Goal: Task Accomplishment & Management: Use online tool/utility

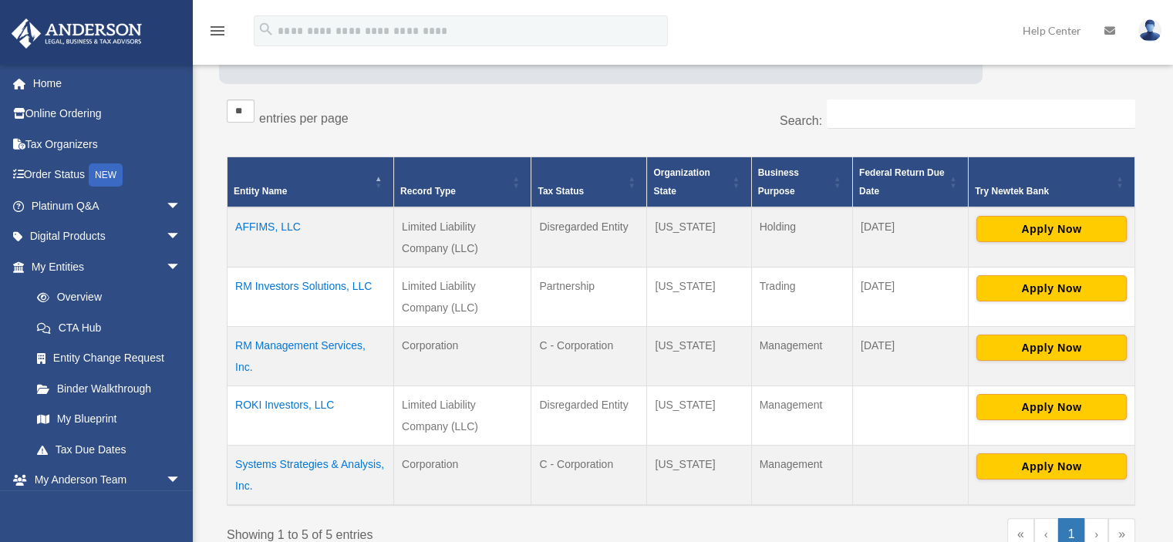
scroll to position [231, 0]
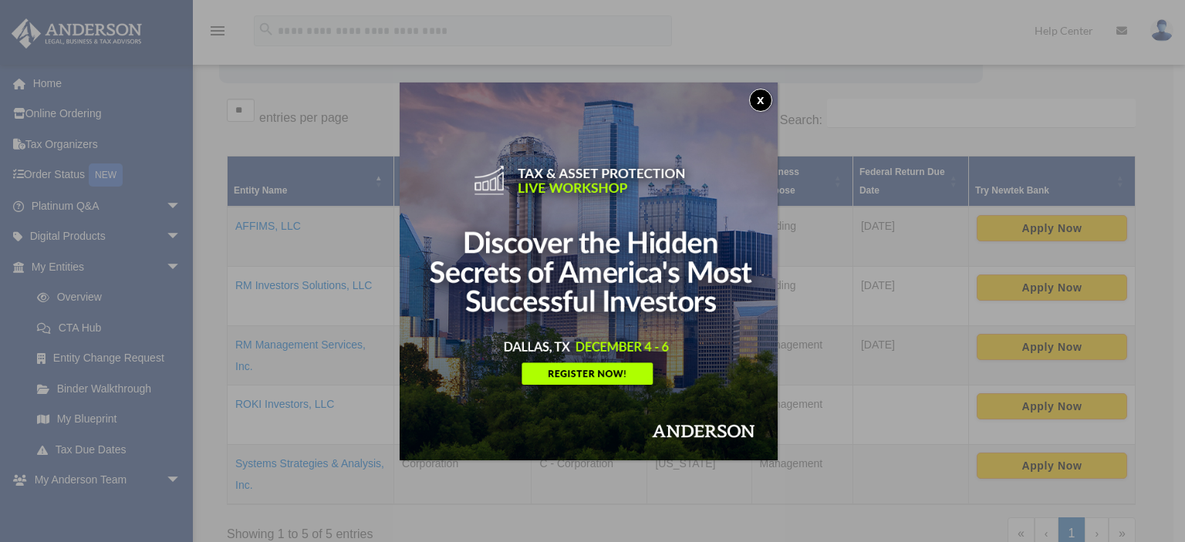
click at [760, 94] on button "x" at bounding box center [760, 100] width 23 height 23
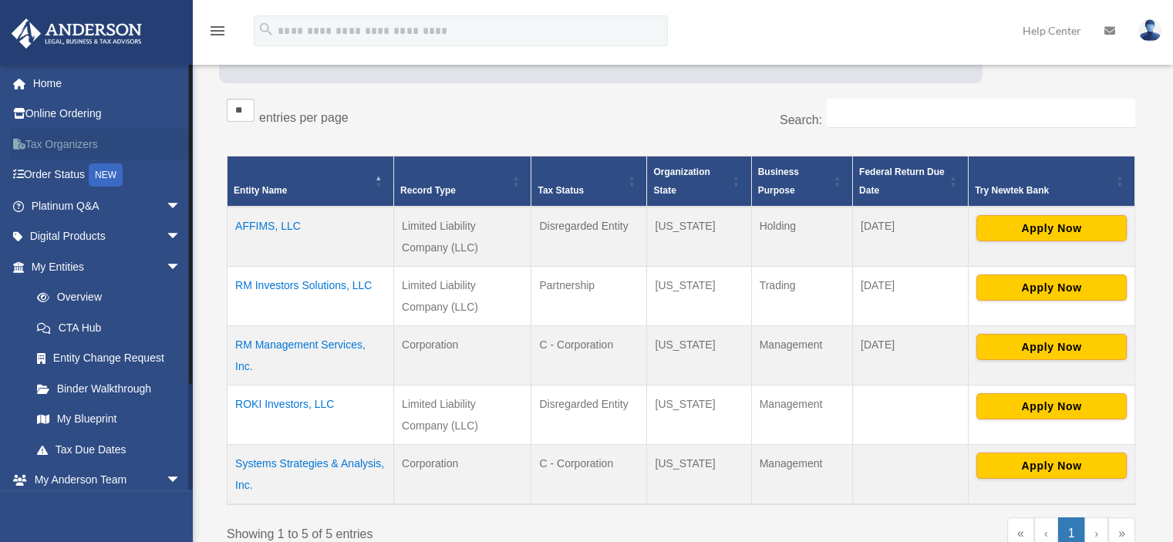
click at [86, 145] on link "Tax Organizers" at bounding box center [108, 144] width 194 height 31
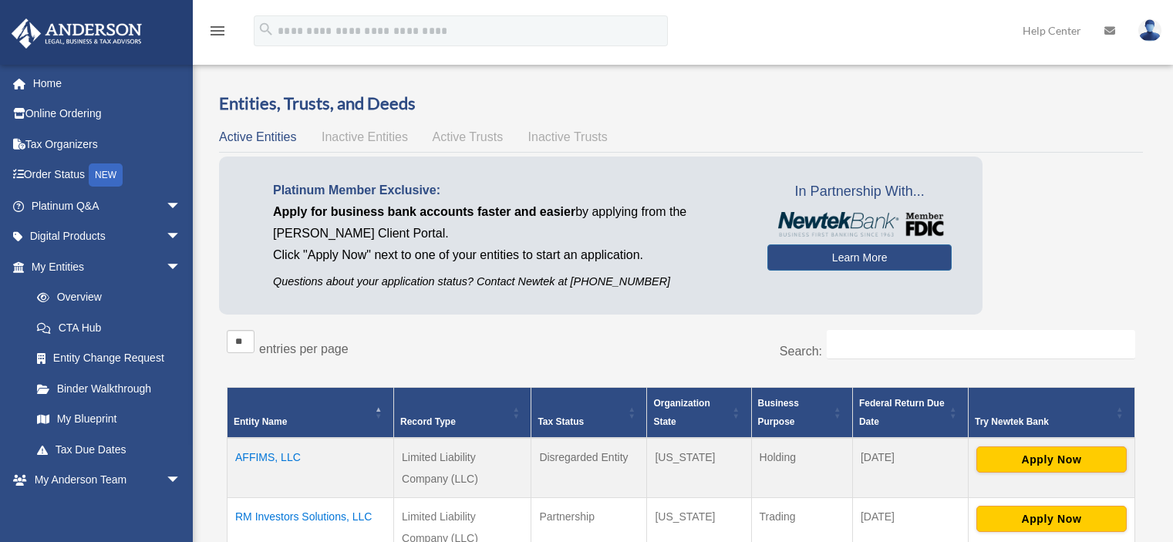
scroll to position [365, 0]
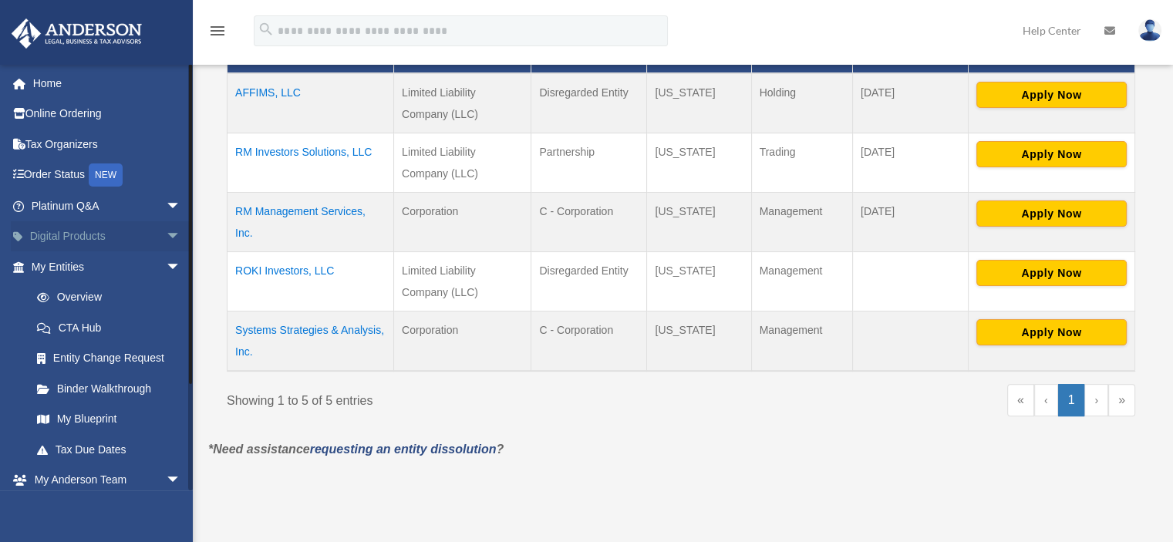
click at [166, 234] on span "arrow_drop_down" at bounding box center [181, 237] width 31 height 32
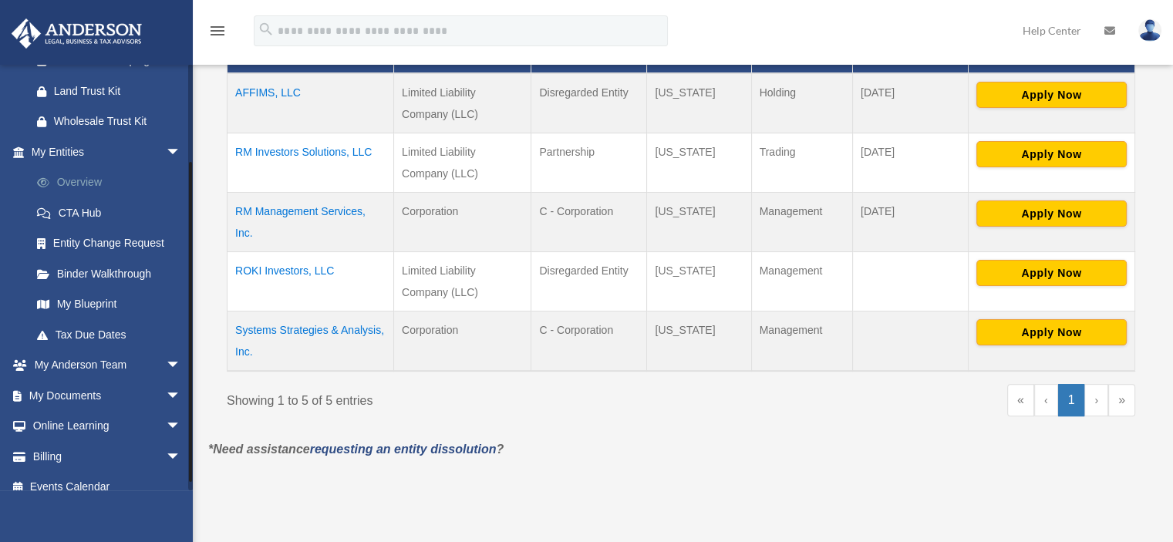
scroll to position [252, 0]
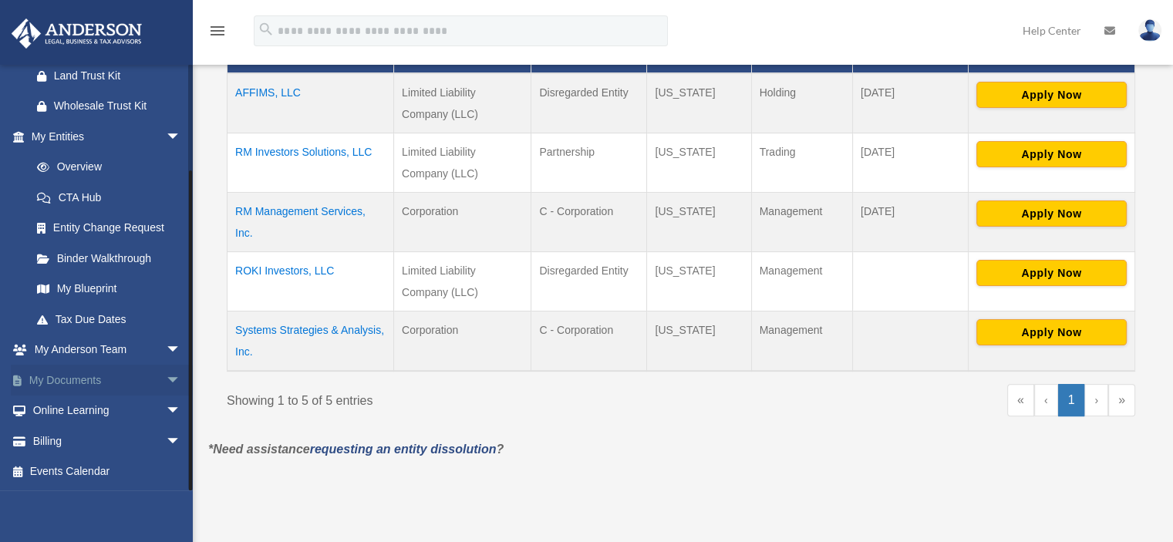
click at [166, 378] on span "arrow_drop_down" at bounding box center [181, 381] width 31 height 32
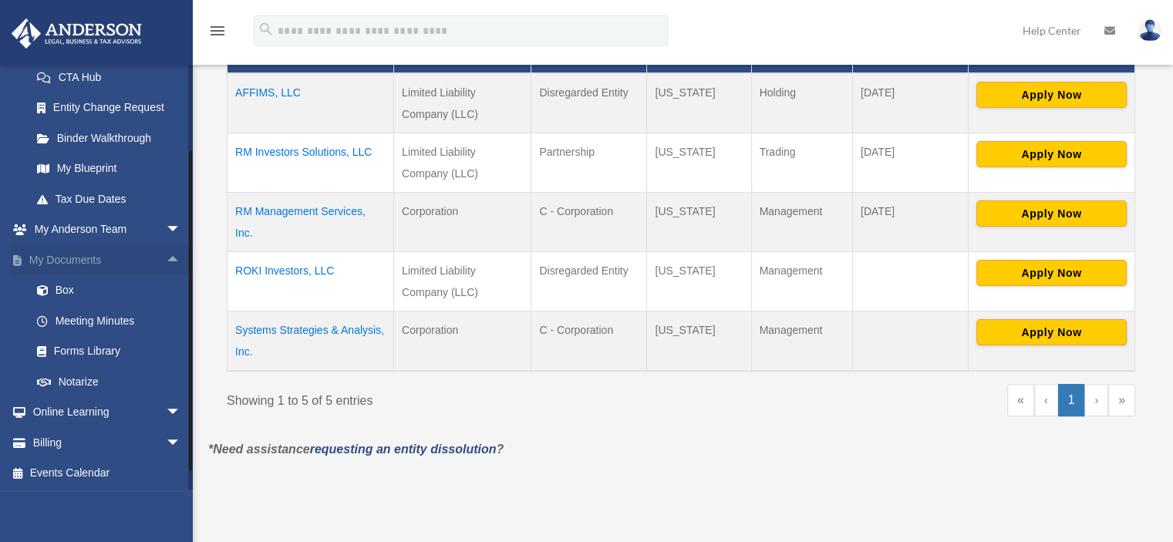
scroll to position [373, 0]
click at [102, 289] on link "Box" at bounding box center [113, 290] width 183 height 31
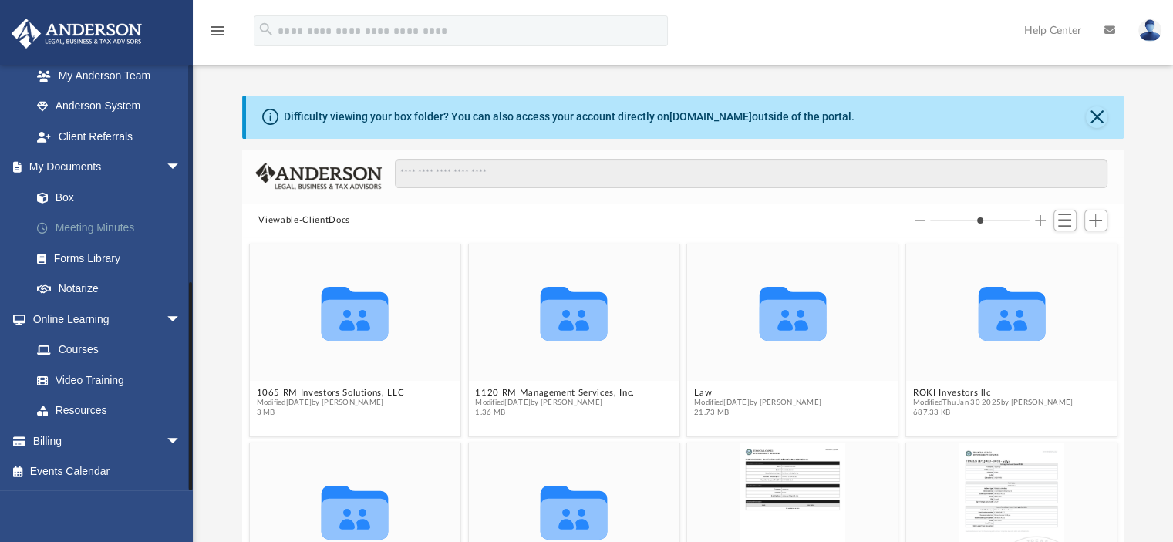
scroll to position [339, 870]
click at [113, 225] on link "Meeting Minutes" at bounding box center [113, 228] width 183 height 31
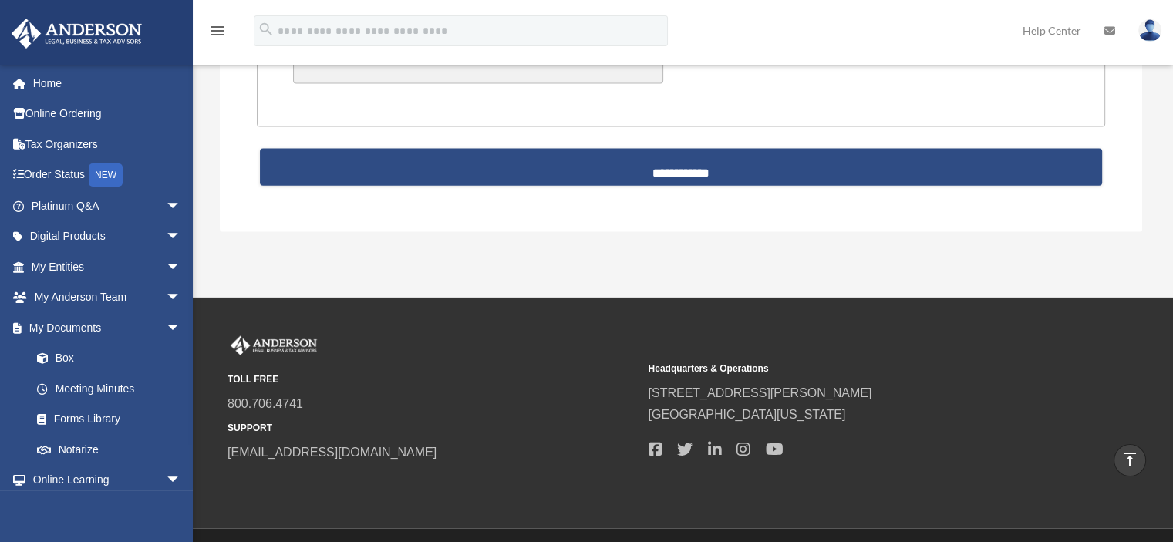
scroll to position [3528, 0]
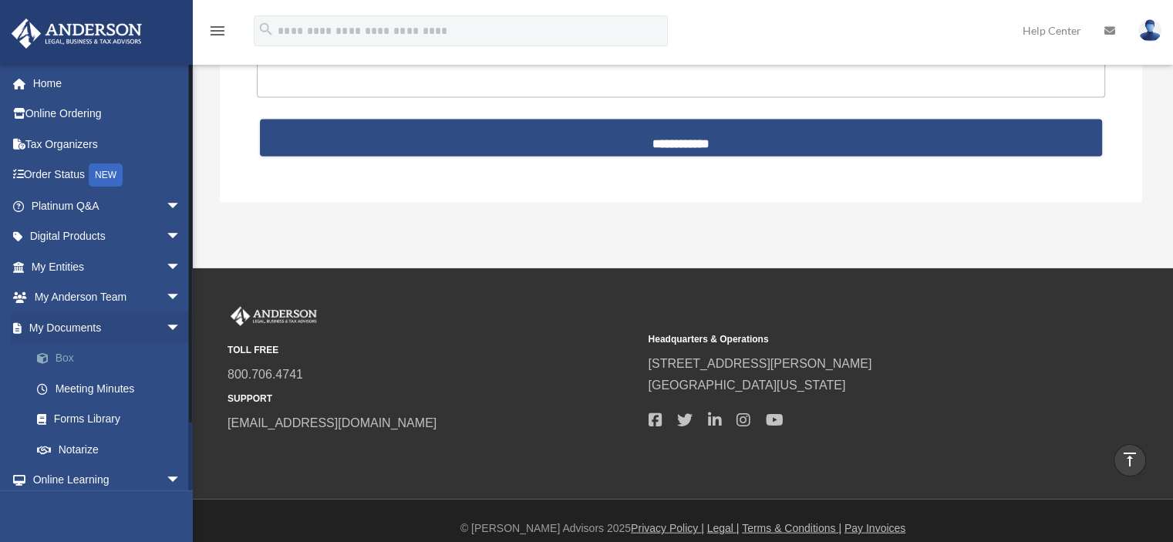
click at [72, 357] on link "Box" at bounding box center [113, 358] width 183 height 31
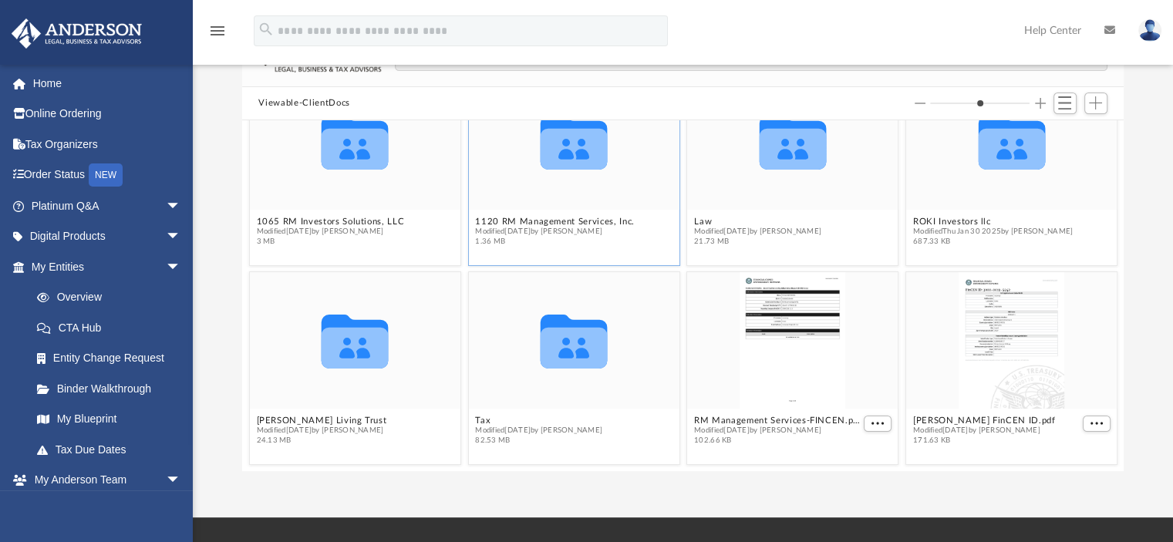
scroll to position [154, 0]
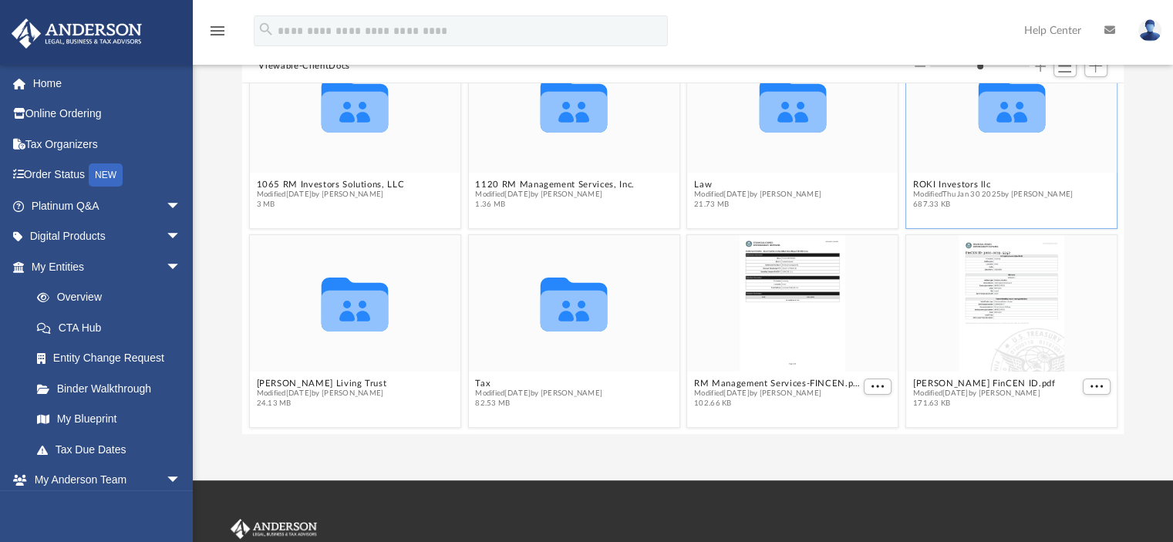
click at [985, 160] on div "Collaborated Folder" at bounding box center [1011, 104] width 211 height 137
click at [915, 183] on button "ROKI Investors llc" at bounding box center [992, 185] width 160 height 10
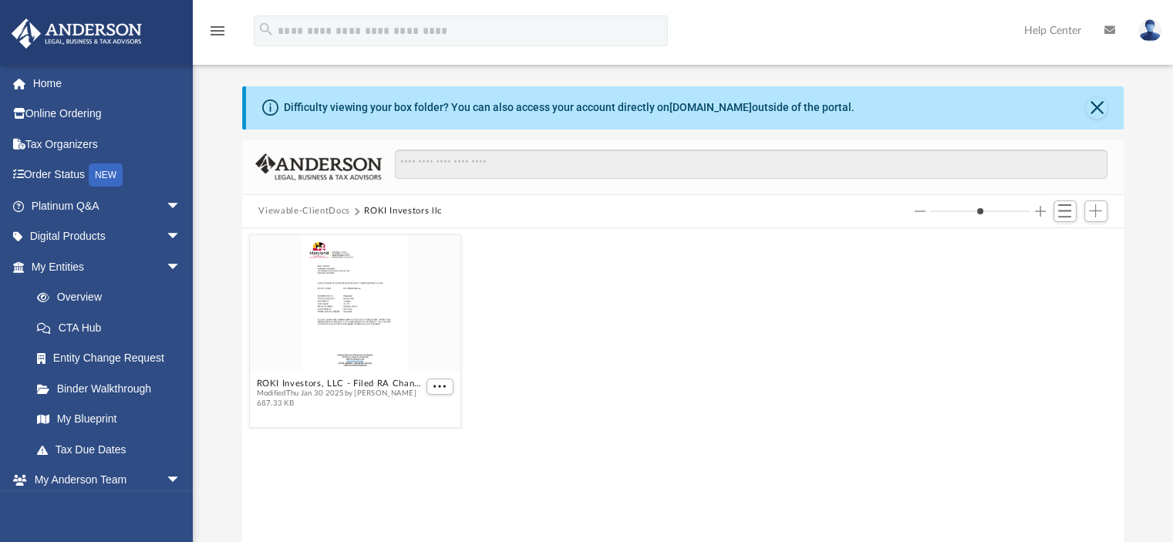
scroll to position [0, 0]
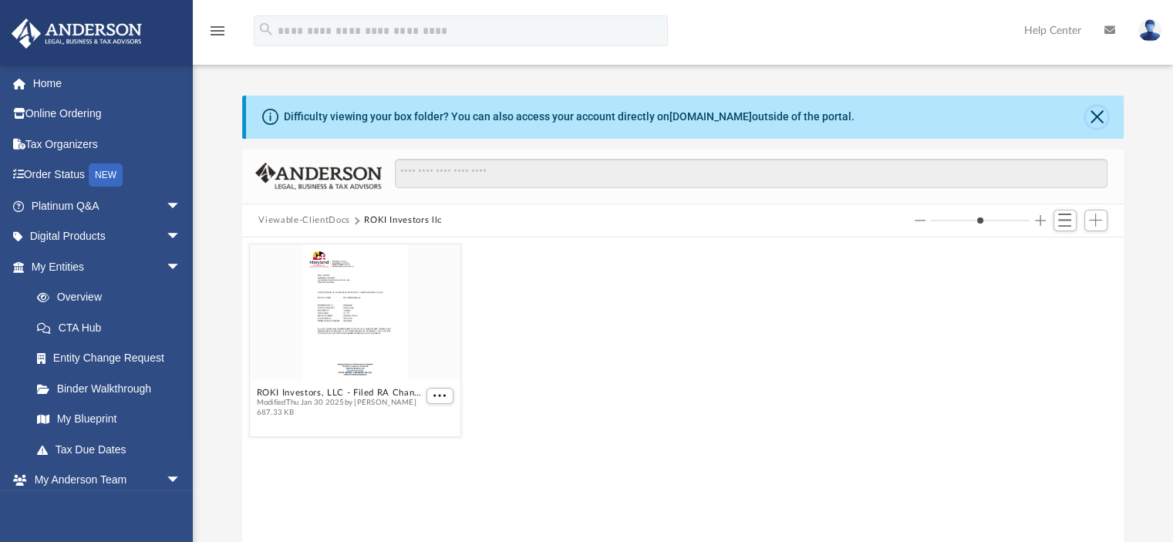
click at [1103, 115] on button "Close" at bounding box center [1097, 117] width 22 height 22
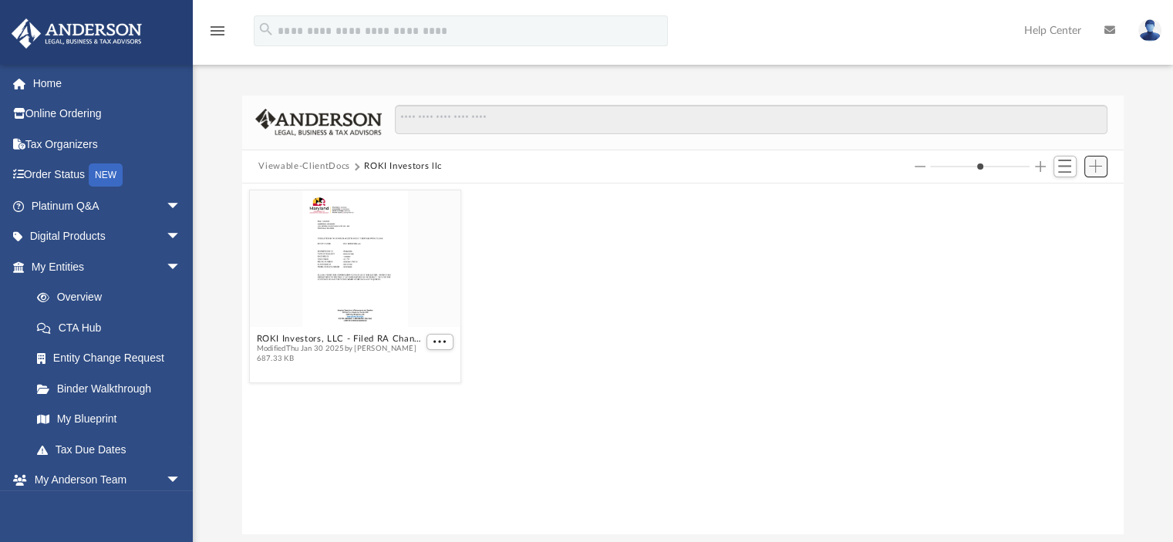
click at [1092, 165] on span "Add" at bounding box center [1095, 166] width 13 height 13
click at [1065, 199] on li "Upload" at bounding box center [1073, 197] width 49 height 16
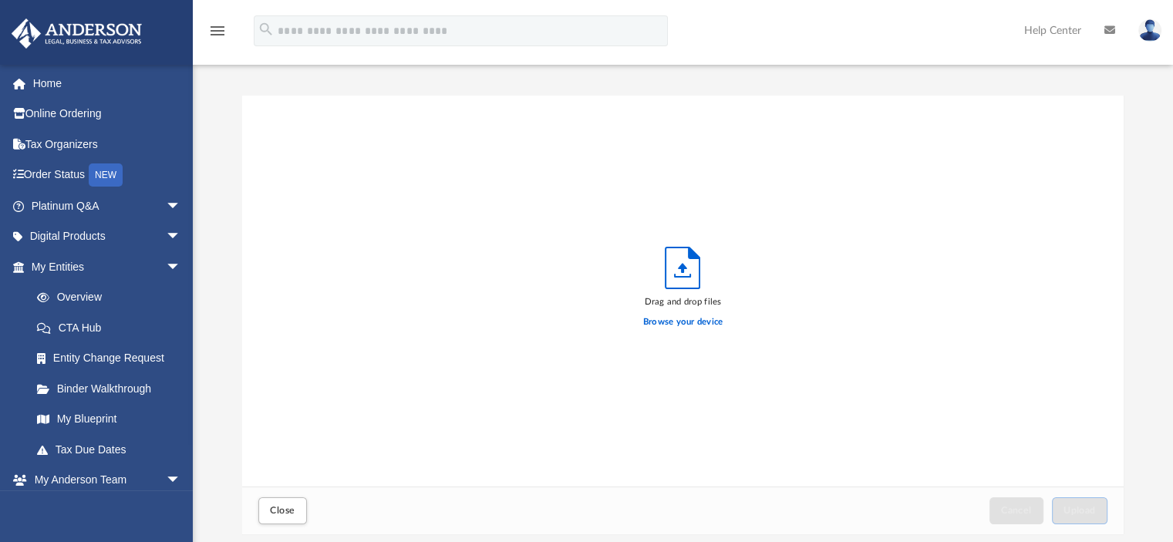
scroll to position [379, 870]
click at [679, 268] on icon "Upload" at bounding box center [683, 268] width 9 height 10
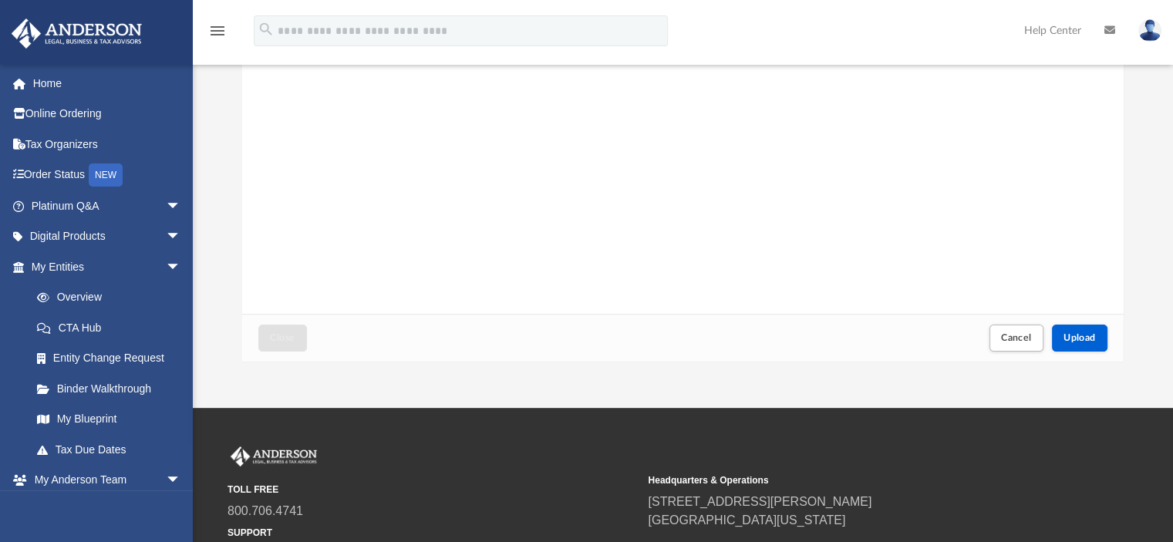
scroll to position [231, 0]
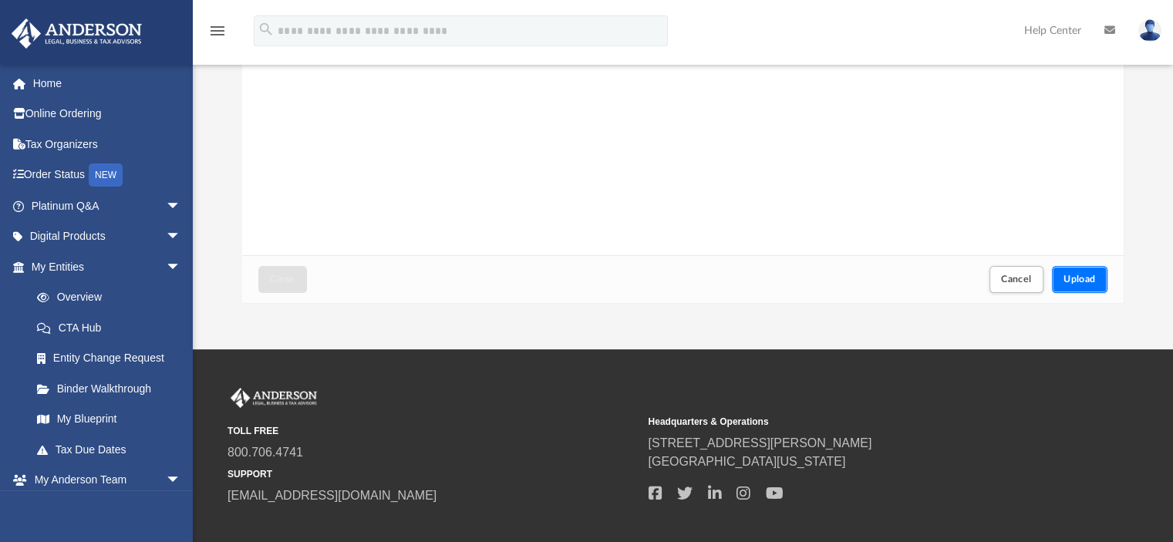
click at [1083, 279] on span "Upload" at bounding box center [1080, 279] width 32 height 9
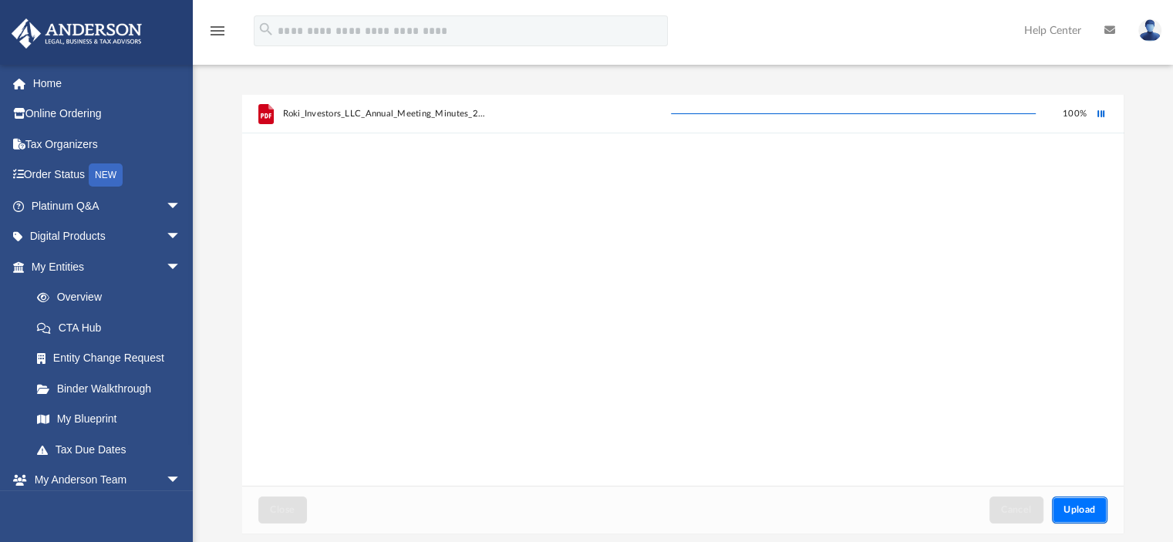
scroll to position [0, 0]
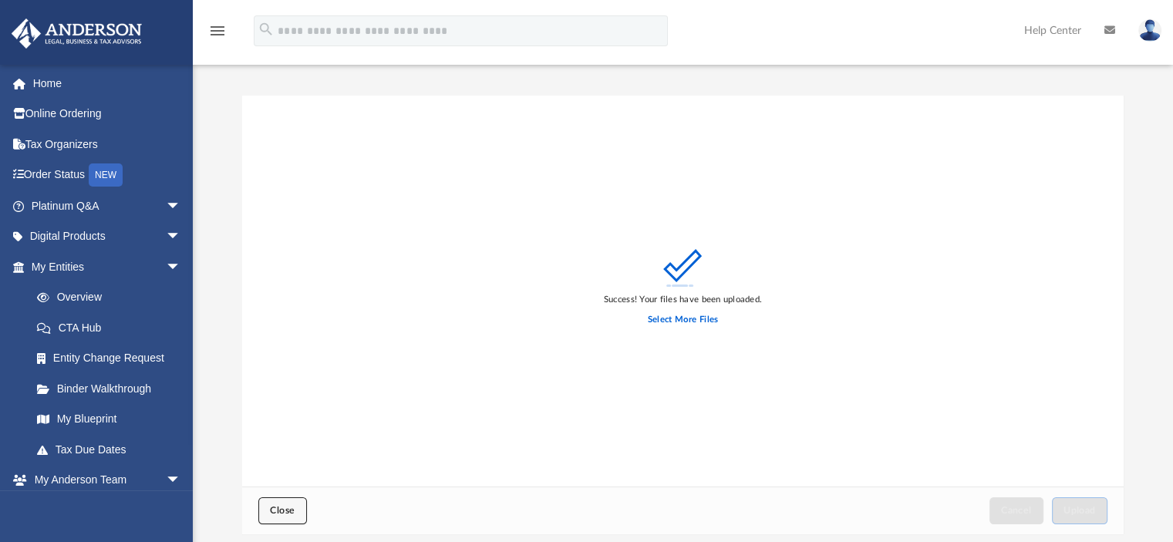
click at [284, 507] on span "Close" at bounding box center [282, 510] width 25 height 9
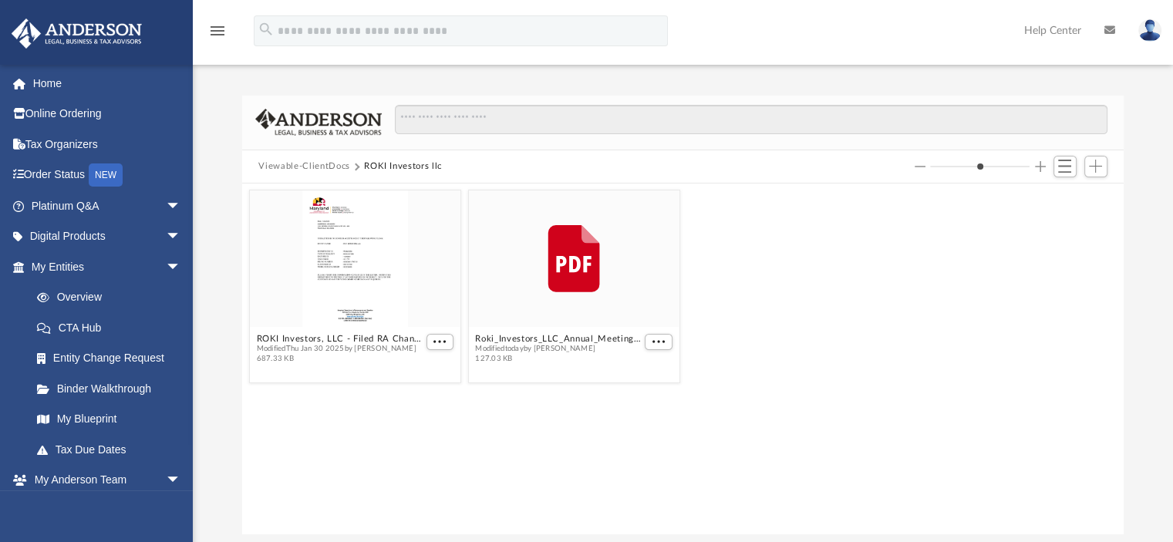
click at [312, 164] on button "Viewable-ClientDocs" at bounding box center [303, 167] width 91 height 14
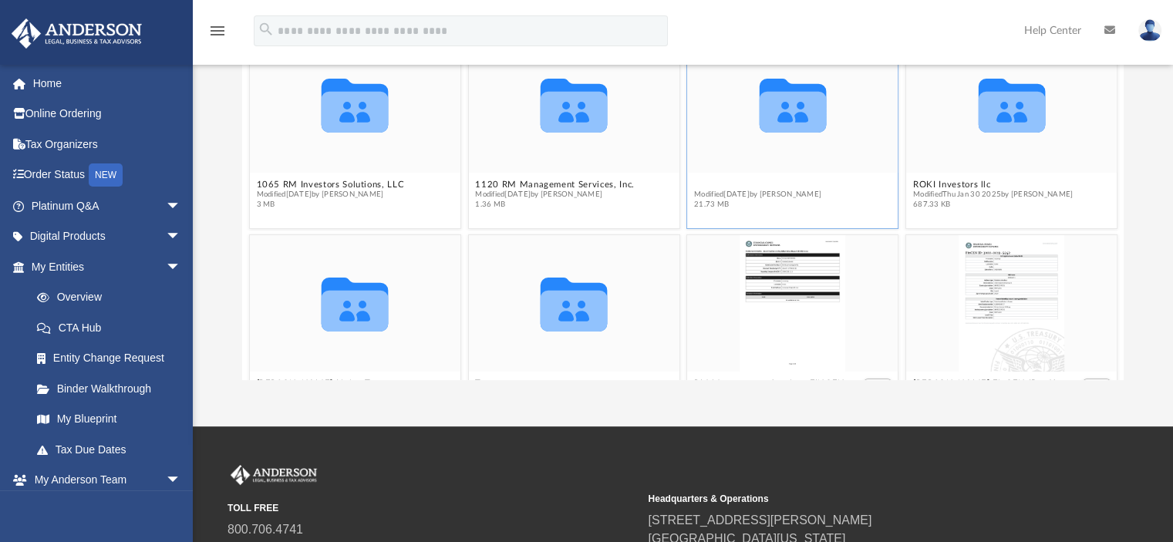
click at [694, 180] on button "Law" at bounding box center [757, 185] width 127 height 10
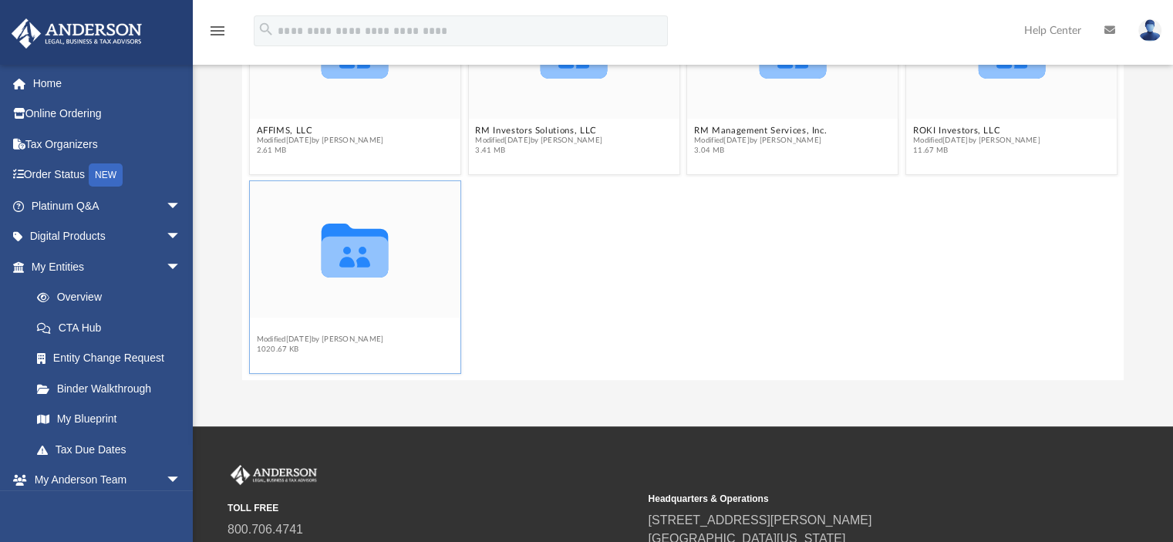
scroll to position [48, 0]
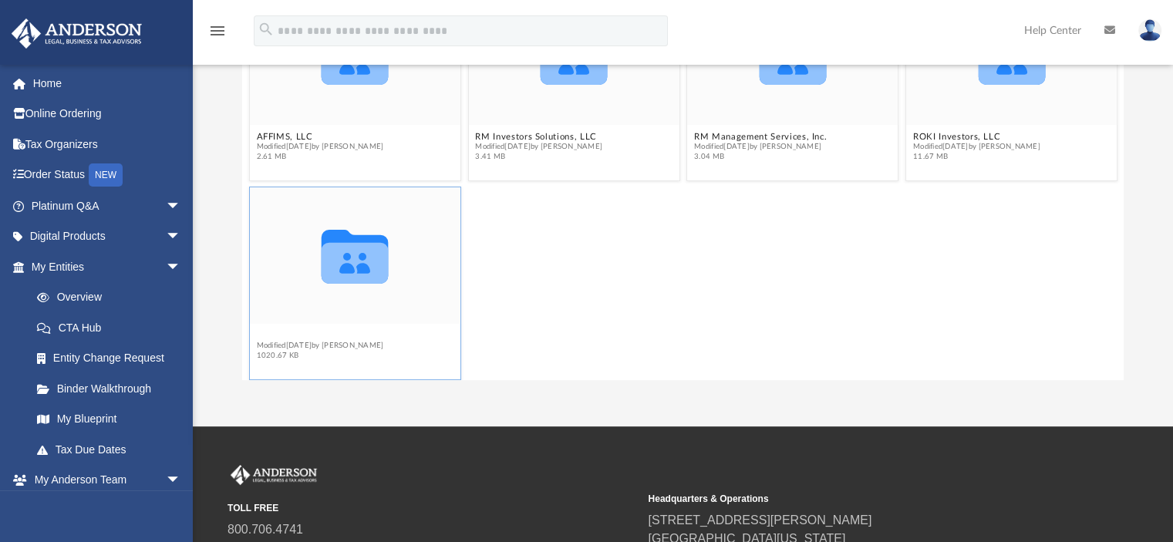
click at [289, 326] on div "Collaborated Folder AFFIMS, LLC Modified [DATE] by [PERSON_NAME] 2.61 MB Collab…" at bounding box center [683, 204] width 882 height 350
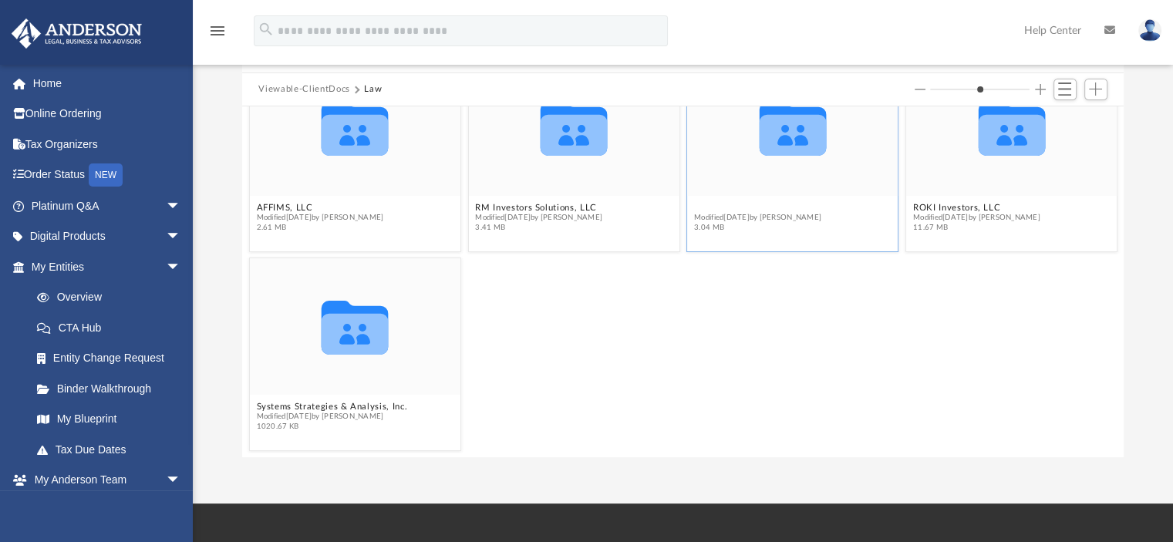
scroll to position [0, 0]
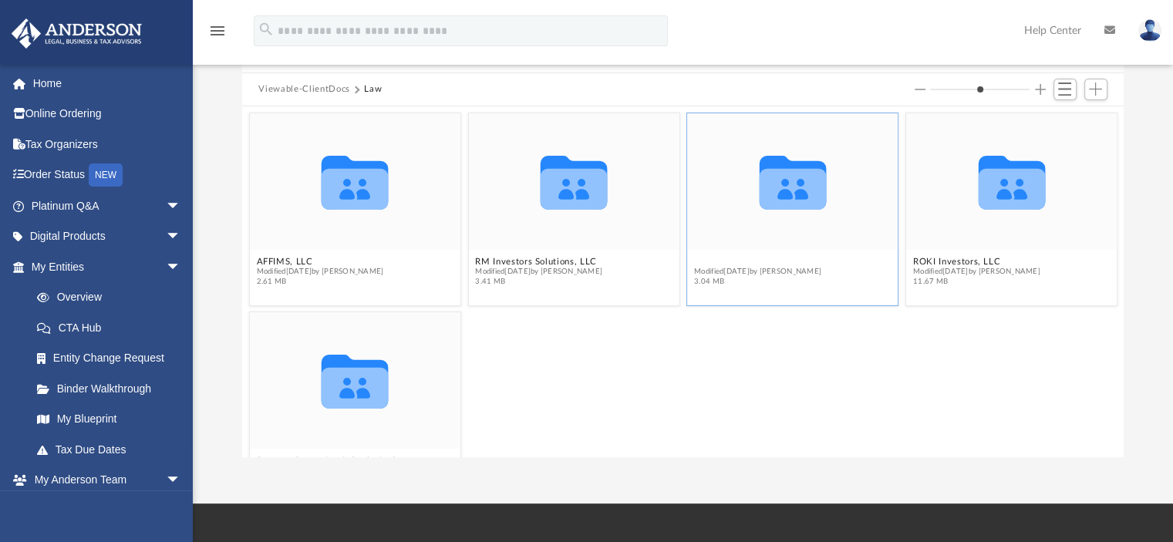
click at [710, 205] on figure "Collaborated Folder RM Management Services, Inc. Modified [DATE] by [PERSON_NAM…" at bounding box center [792, 203] width 211 height 180
click at [734, 257] on button "RM Management Services, Inc." at bounding box center [760, 262] width 133 height 10
click at [780, 201] on icon "grid" at bounding box center [792, 189] width 67 height 41
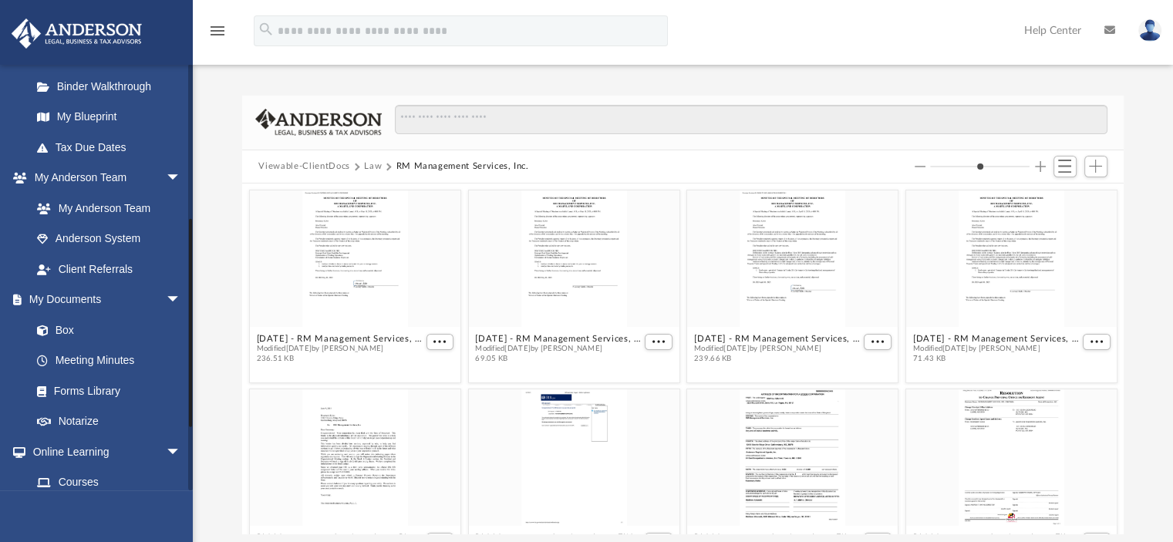
scroll to position [308, 0]
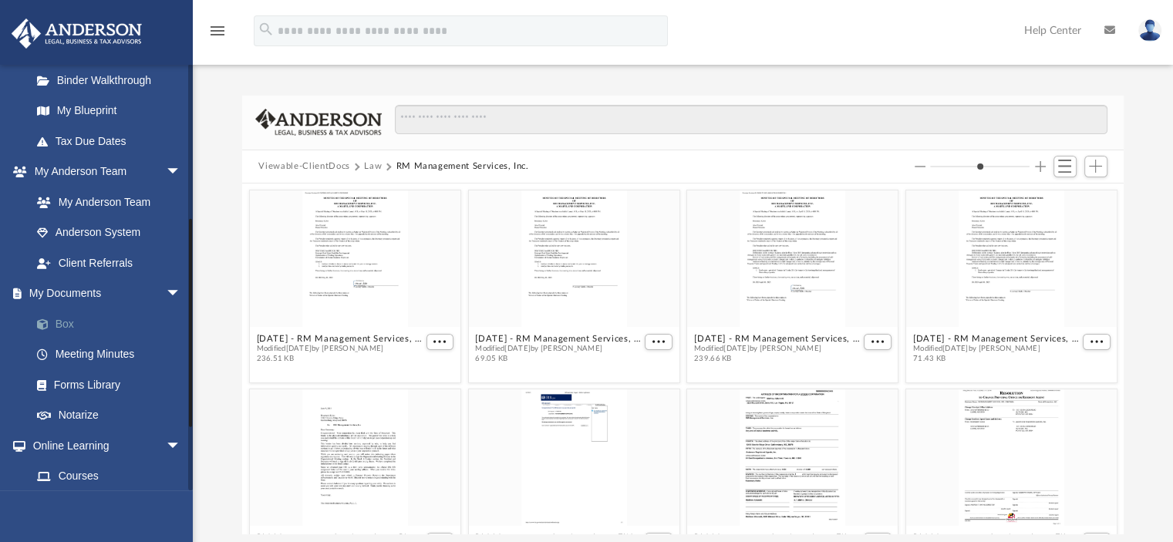
click at [69, 322] on link "Box" at bounding box center [113, 323] width 183 height 31
click at [62, 323] on link "Box" at bounding box center [113, 323] width 183 height 31
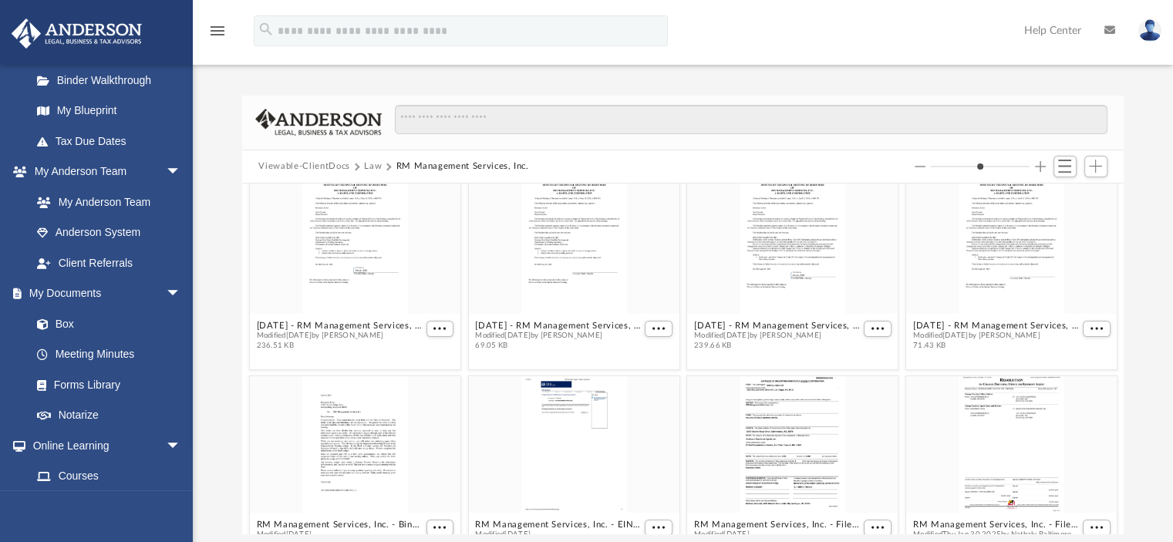
scroll to position [54, 0]
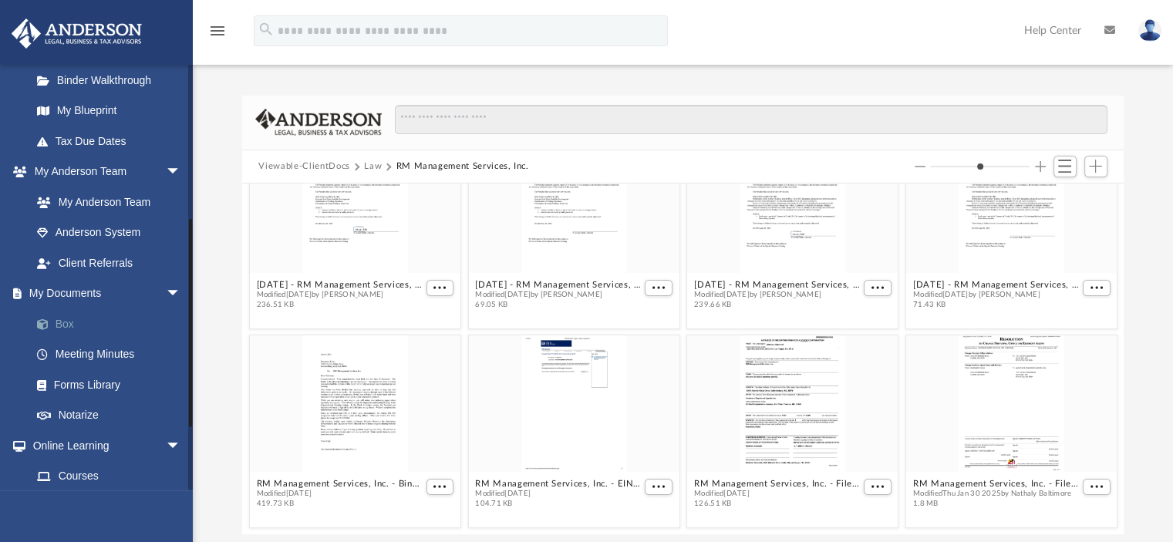
click at [61, 323] on link "Box" at bounding box center [113, 323] width 183 height 31
click at [46, 323] on span at bounding box center [51, 324] width 10 height 11
click at [70, 323] on link "Box" at bounding box center [113, 323] width 183 height 31
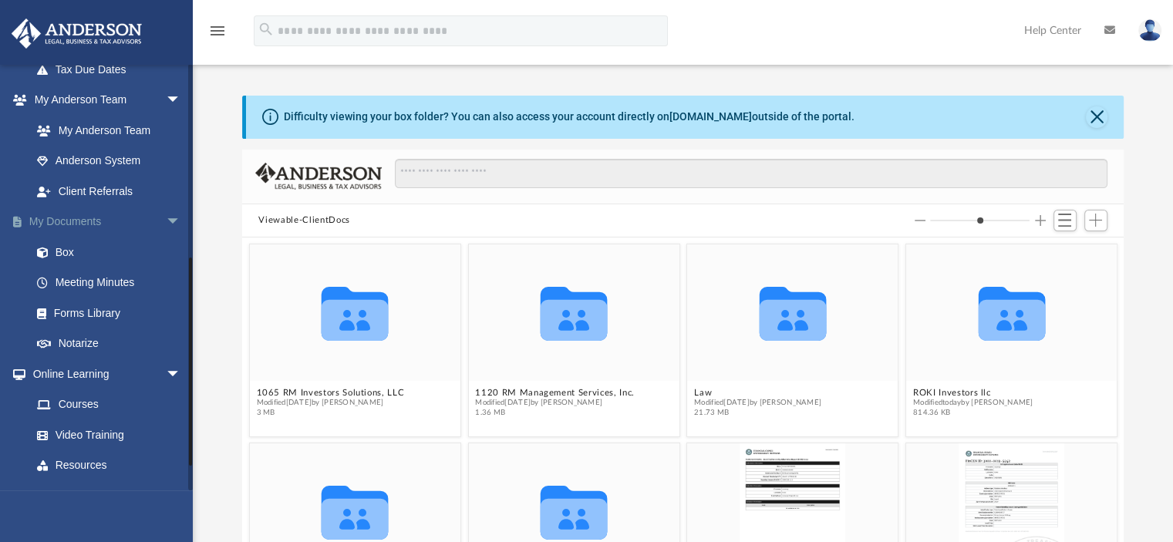
scroll to position [386, 0]
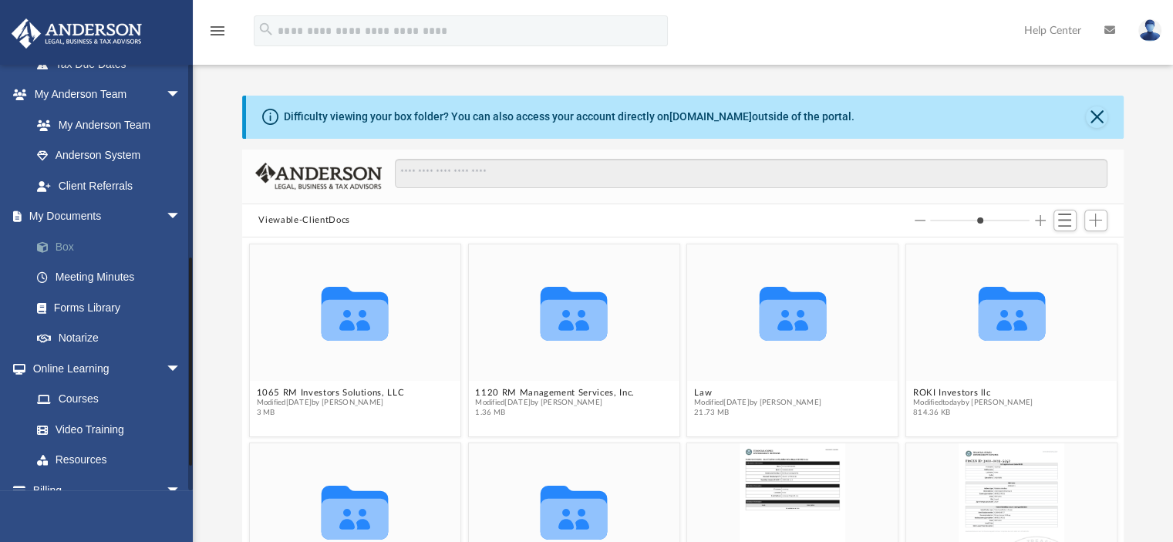
click at [66, 247] on link "Box" at bounding box center [113, 246] width 183 height 31
click at [1097, 116] on button "Close" at bounding box center [1097, 117] width 22 height 22
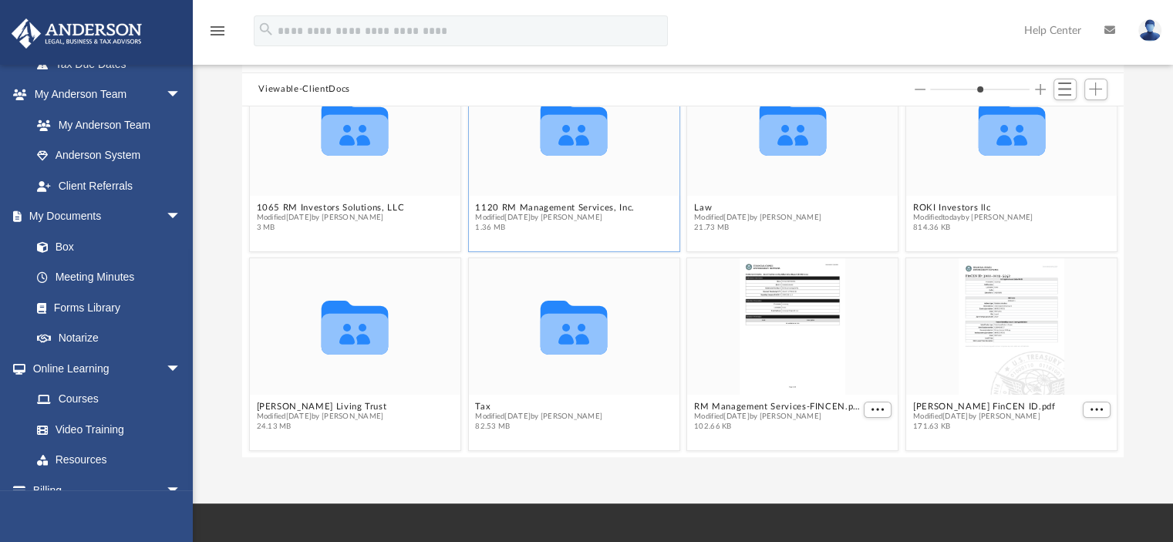
scroll to position [0, 0]
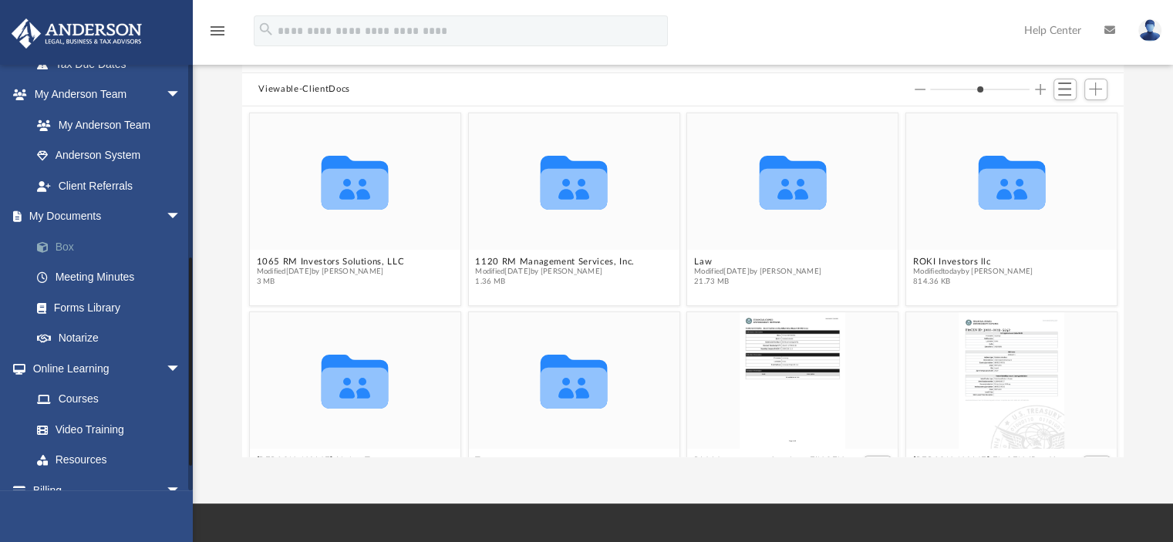
click at [60, 245] on link "Box" at bounding box center [113, 246] width 183 height 31
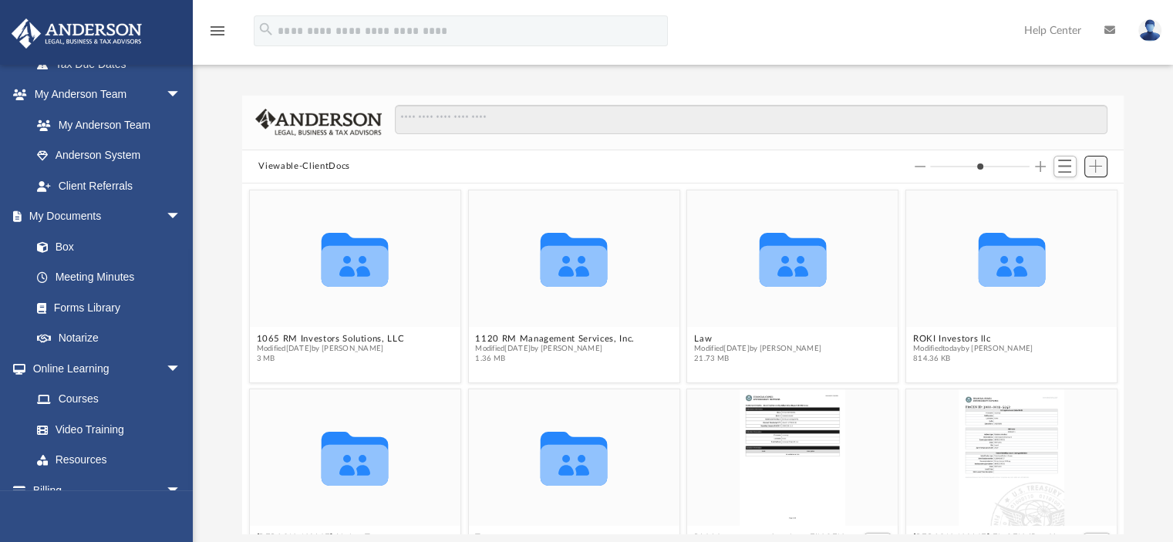
click at [1093, 170] on span "Add" at bounding box center [1095, 166] width 13 height 13
click at [808, 160] on div "Viewable-ClientDocs" at bounding box center [683, 167] width 882 height 34
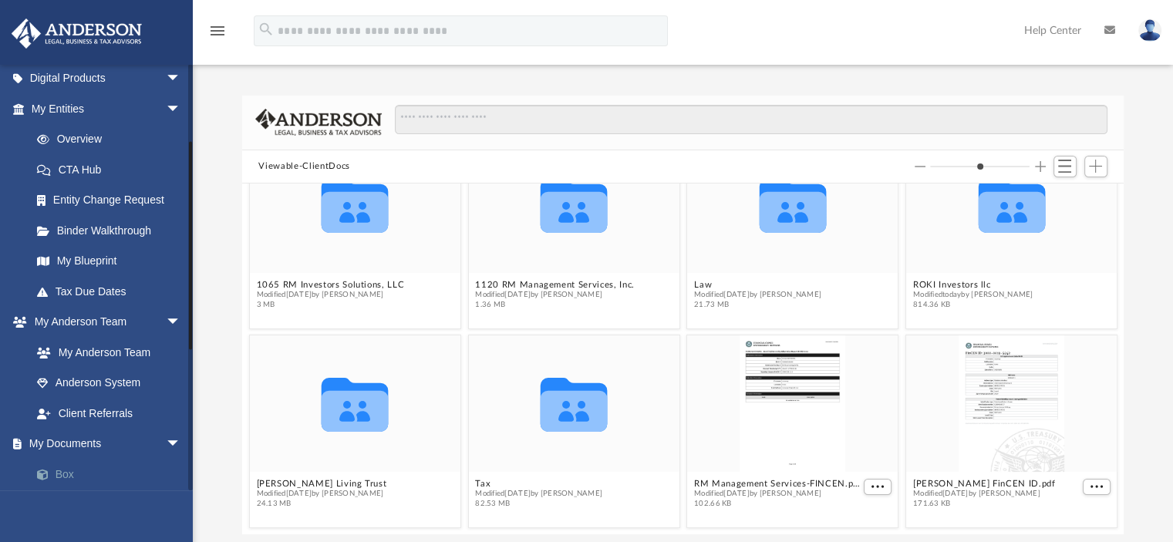
scroll to position [154, 0]
